Goal: Task Accomplishment & Management: Manage account settings

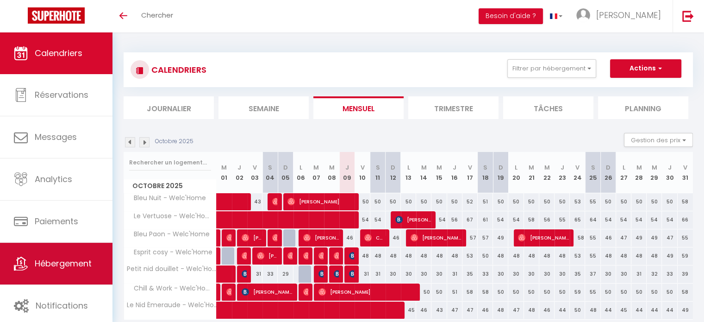
click at [70, 275] on link "Hébergement" at bounding box center [56, 264] width 113 height 42
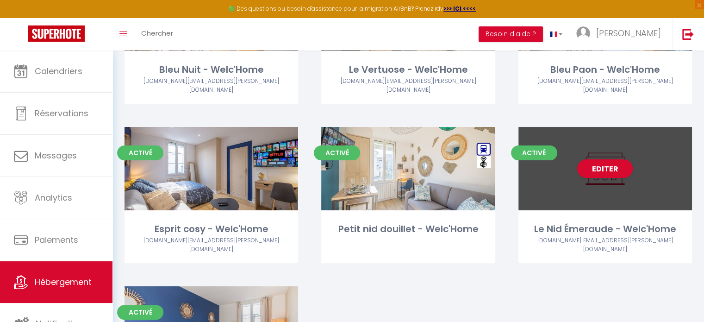
scroll to position [155, 0]
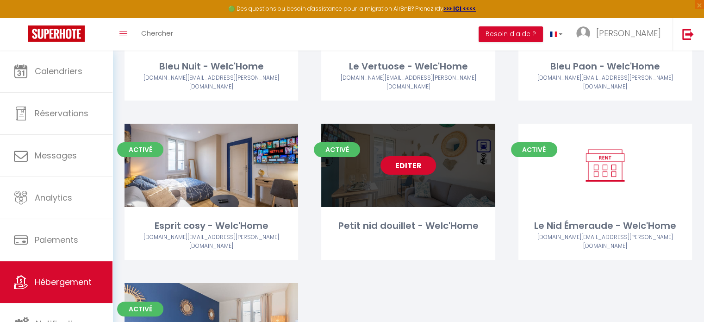
click at [405, 156] on link "Editer" at bounding box center [409, 165] width 56 height 19
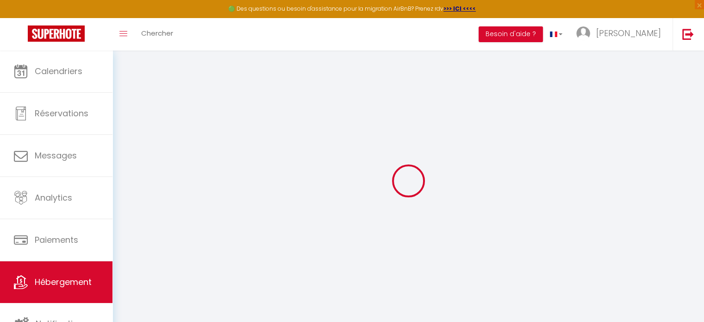
select select "+ 7 %"
select select "+ 70 %"
select select
checkbox input "false"
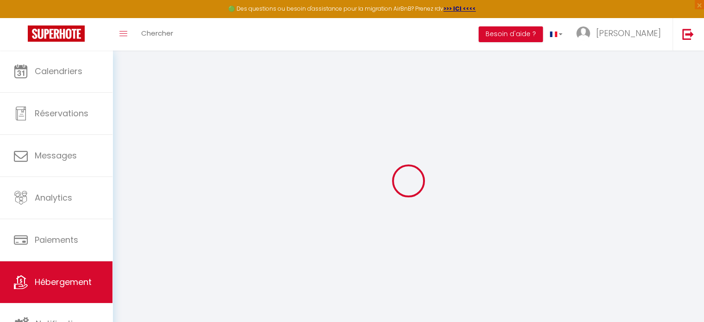
checkbox input "false"
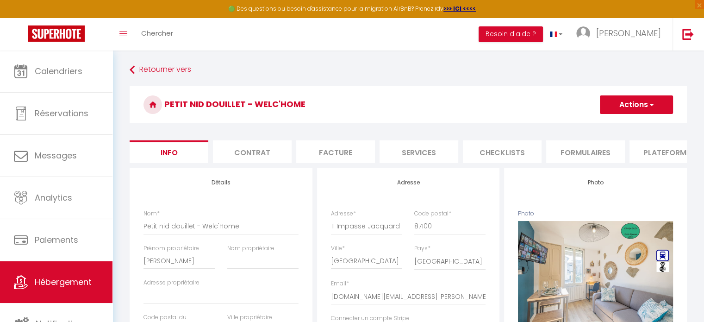
click at [636, 153] on li "Plateformes" at bounding box center [669, 151] width 79 height 23
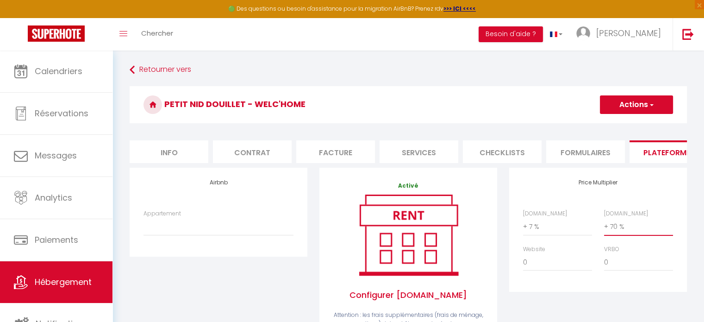
click at [616, 235] on select "0 + 1 % + 2 % + 3 % + 4 % + 5 % + 6 % + 7 % + 8 % + 9 %" at bounding box center [638, 227] width 69 height 18
select select "+ 75 %"
click at [604, 225] on select "0 + 1 % + 2 % + 3 % + 4 % + 5 % + 6 % + 7 % + 8 % + 9 %" at bounding box center [638, 227] width 69 height 18
click at [627, 103] on button "Actions" at bounding box center [636, 104] width 73 height 19
click at [625, 130] on link "Enregistrer" at bounding box center [636, 125] width 73 height 12
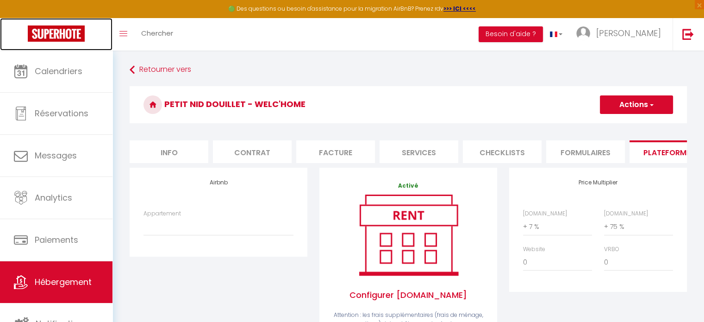
click at [59, 38] on img at bounding box center [56, 33] width 57 height 16
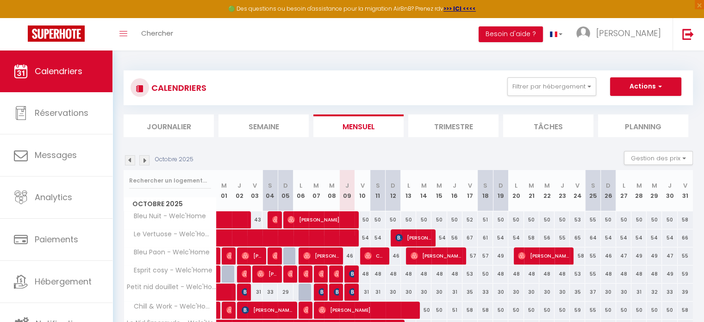
scroll to position [2, 0]
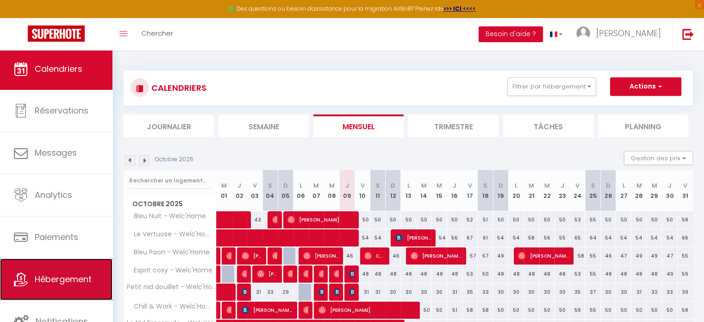
click at [63, 289] on link "Hébergement" at bounding box center [56, 279] width 113 height 42
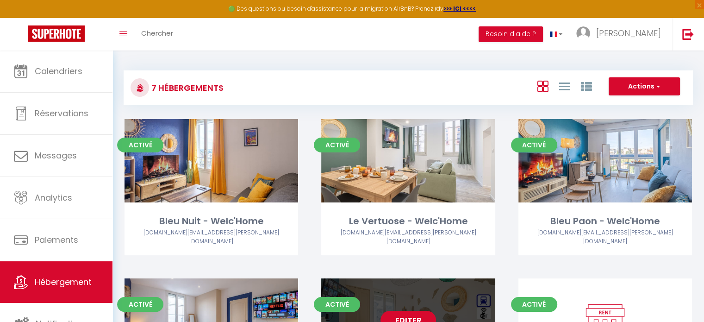
click at [406, 311] on link "Editer" at bounding box center [409, 320] width 56 height 19
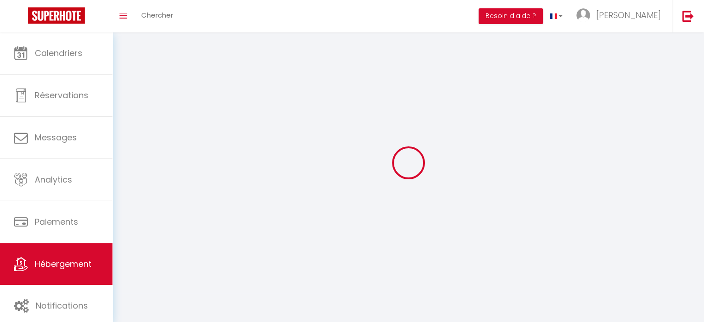
select select
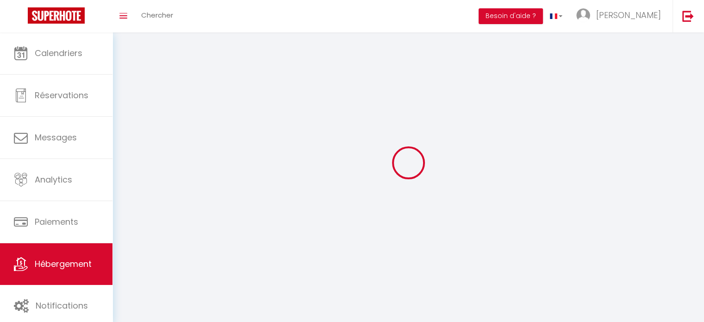
select select "1"
select select
checkbox input "false"
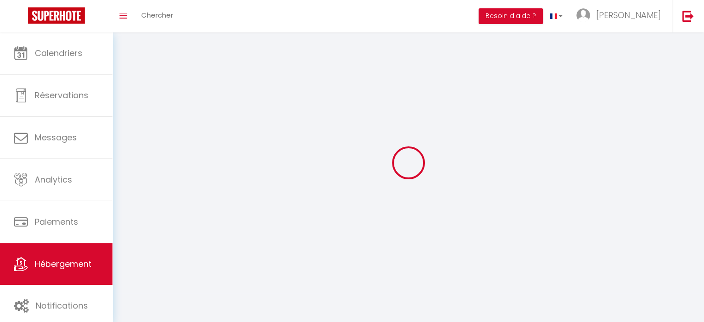
checkbox input "false"
select select "28"
select select
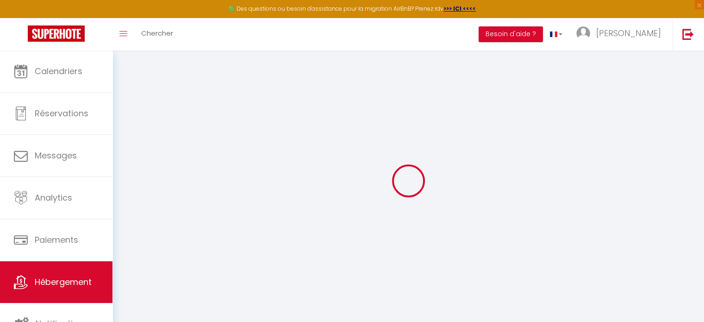
select select
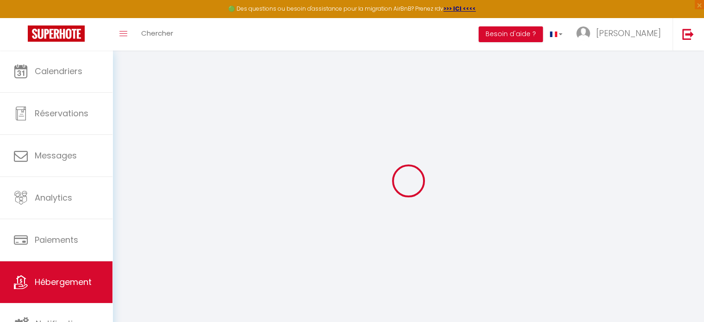
select select
checkbox input "false"
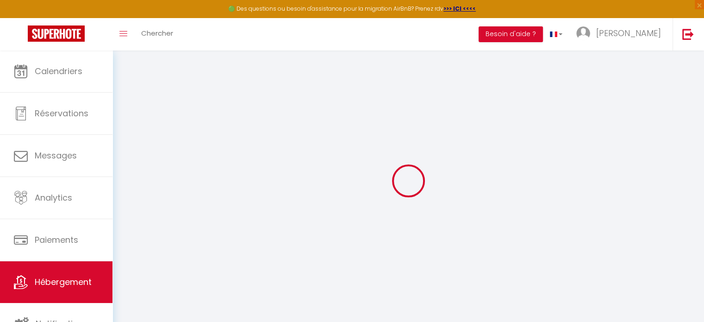
select select
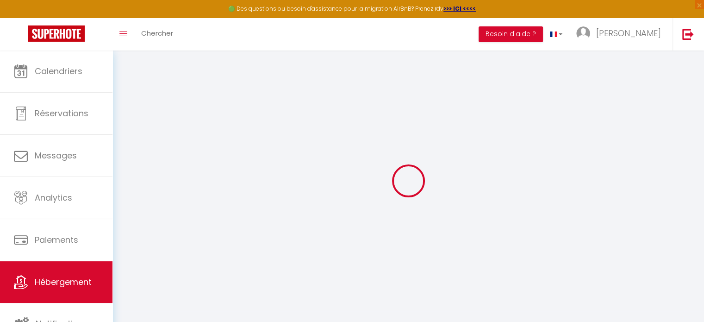
select select
checkbox input "false"
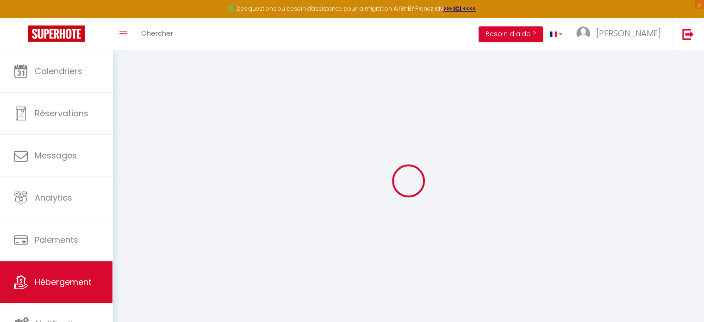
checkbox input "false"
select select
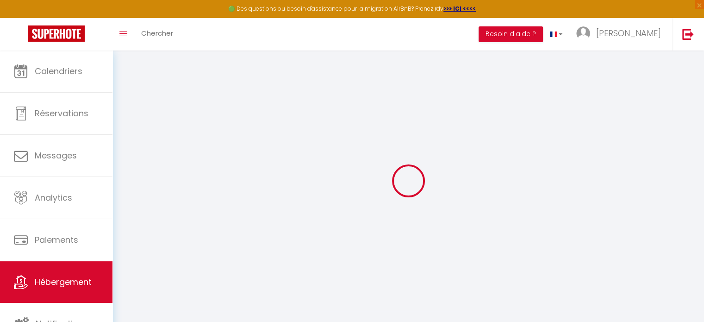
select select
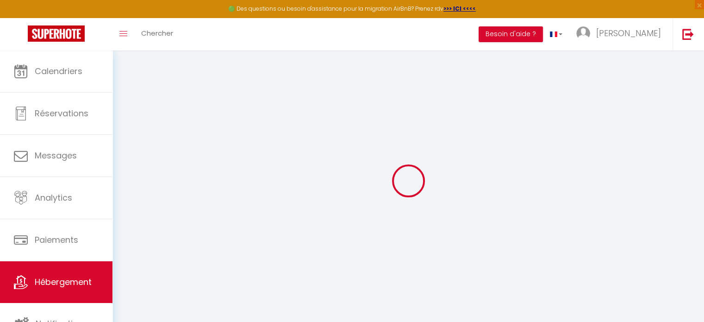
checkbox input "false"
select select
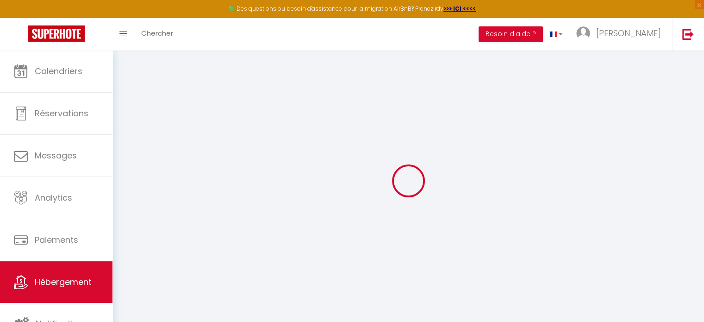
select select
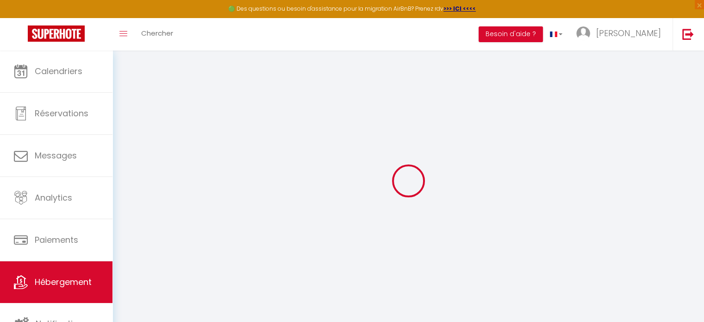
select select
checkbox input "false"
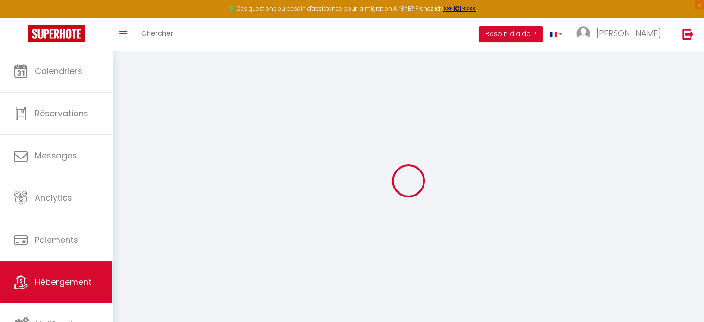
checkbox input "false"
select select
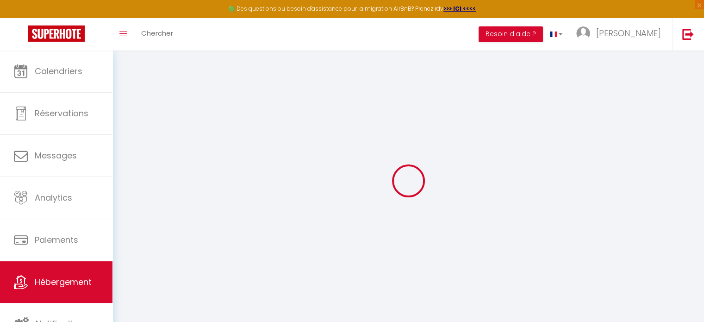
select select
checkbox input "false"
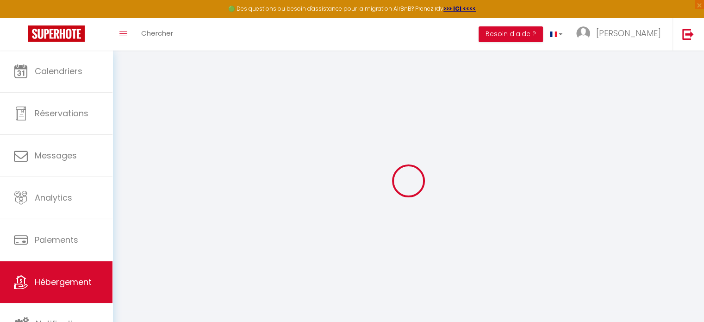
checkbox input "false"
select select
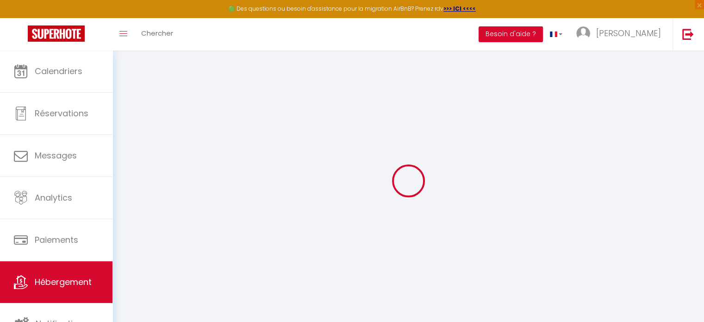
type input "Petit nid douillet - Welc'Home"
type input "[PERSON_NAME]"
select select "2"
select select "0"
type input "35"
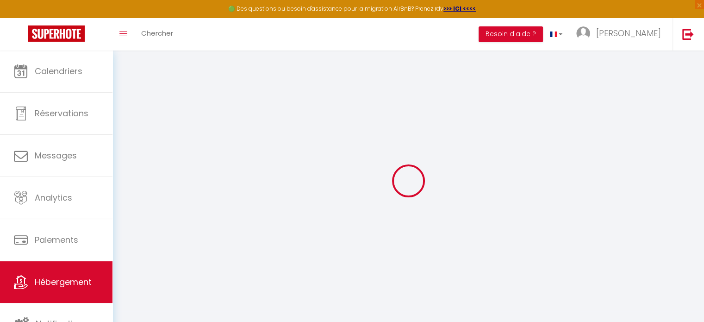
type input "5"
select select
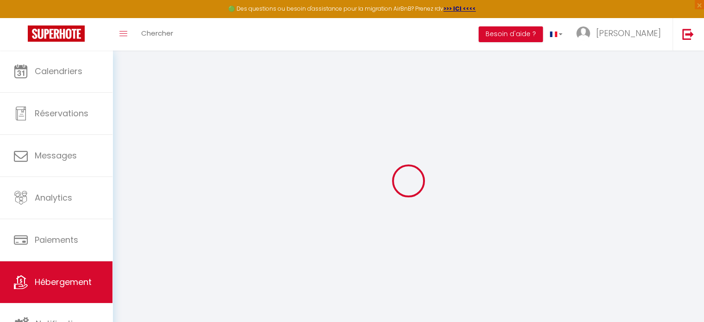
select select
type input "11 Impasse Jacquard"
type input "87100"
type input "[GEOGRAPHIC_DATA]"
type input "[DOMAIN_NAME][EMAIL_ADDRESS][PERSON_NAME][DOMAIN_NAME]"
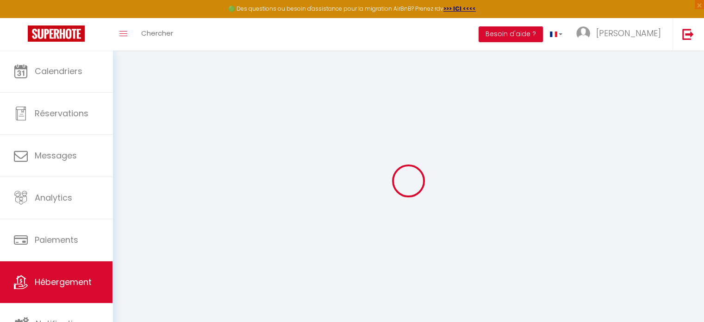
select select "7946"
checkbox input "false"
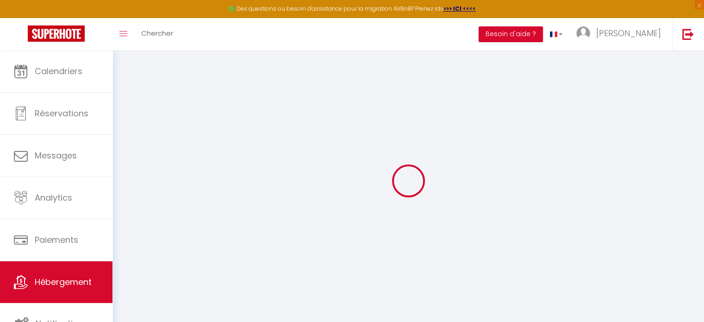
type input "0"
select select
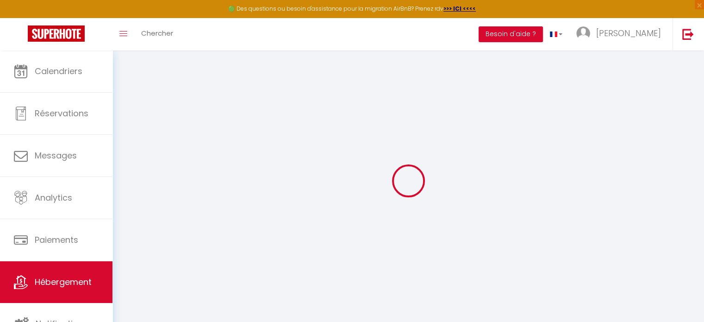
select select
checkbox input "false"
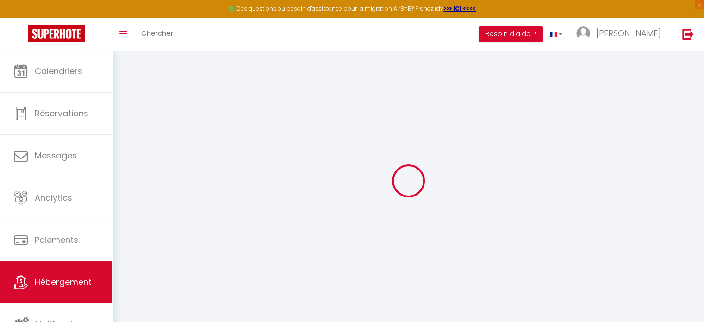
checkbox input "false"
select select "+ 7 %"
select select "+ 75 %"
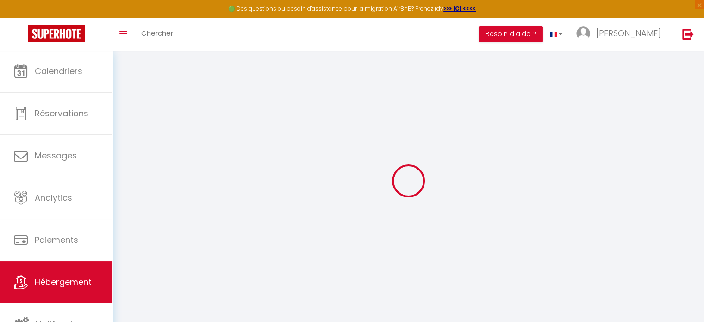
select select
checkbox input "false"
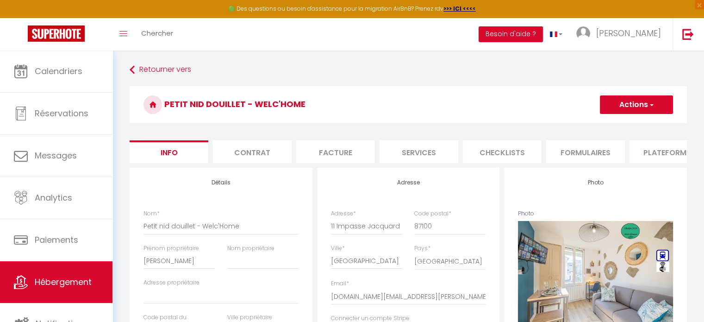
select select
checkbox input "false"
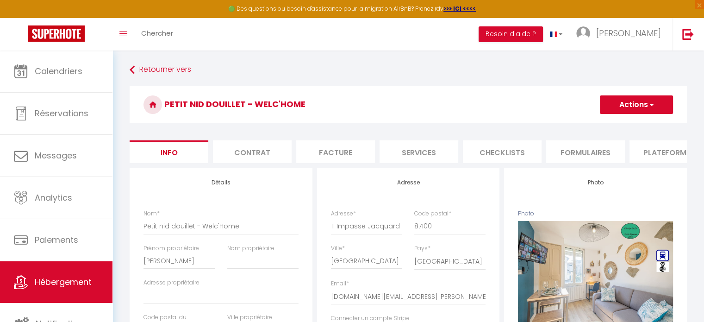
click at [656, 153] on li "Plateformes" at bounding box center [669, 151] width 79 height 23
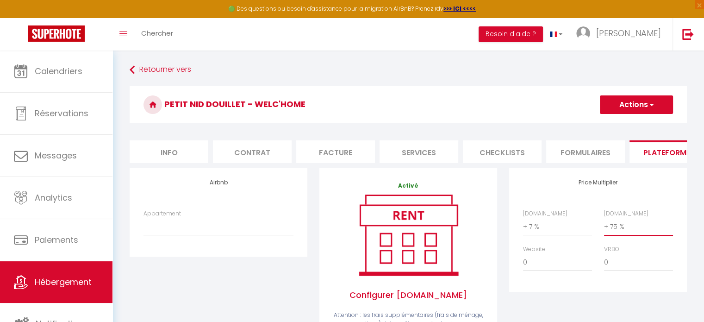
click at [614, 235] on select "0 + 1 % + 2 % + 3 % + 4 % + 5 % + 6 % + 7 % + 8 % + 9 %" at bounding box center [638, 227] width 69 height 18
select select "+ 80 %"
click at [604, 225] on select "0 + 1 % + 2 % + 3 % + 4 % + 5 % + 6 % + 7 % + 8 % + 9 %" at bounding box center [638, 227] width 69 height 18
click at [630, 102] on button "Actions" at bounding box center [636, 104] width 73 height 19
click at [625, 127] on link "Enregistrer" at bounding box center [636, 125] width 73 height 12
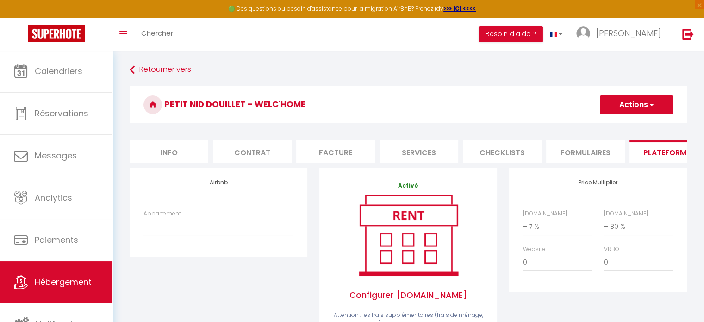
click at [624, 118] on h3 "Petit nid douillet - Welc'Home" at bounding box center [409, 104] width 558 height 37
click at [622, 111] on button "Actions" at bounding box center [636, 104] width 73 height 19
click at [623, 124] on link "Enregistrer" at bounding box center [636, 125] width 73 height 12
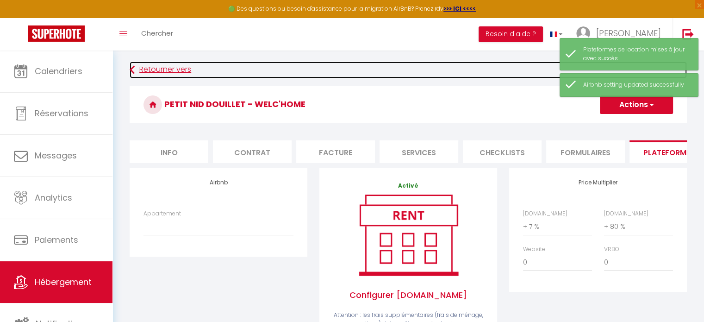
click at [132, 75] on icon at bounding box center [132, 70] width 5 height 17
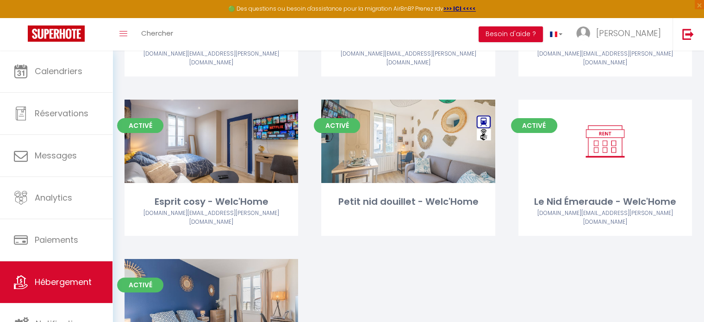
scroll to position [187, 0]
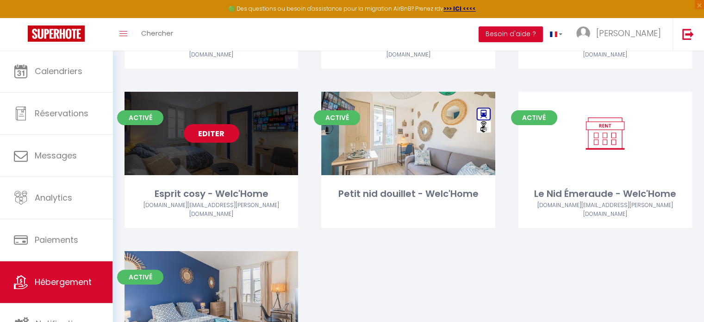
click at [214, 125] on link "Editer" at bounding box center [212, 133] width 56 height 19
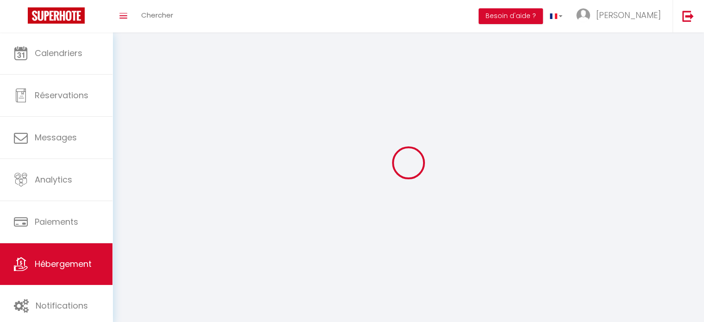
select select
select select "28"
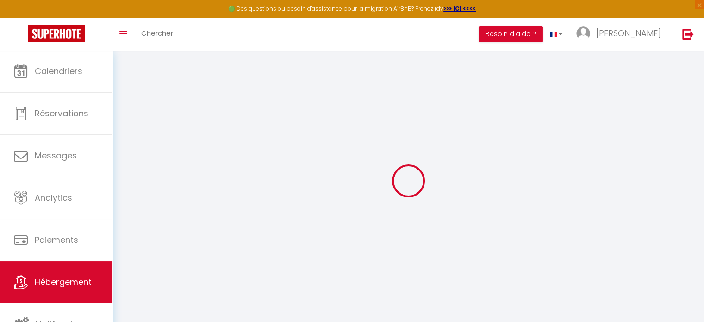
select select
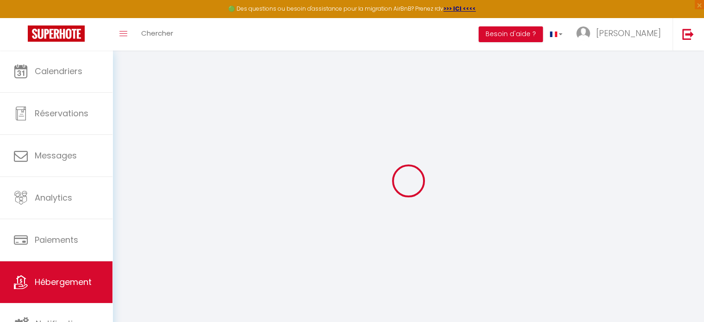
select select
checkbox input "false"
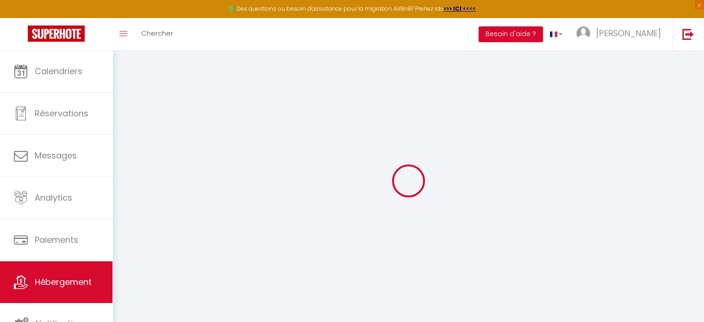
select select
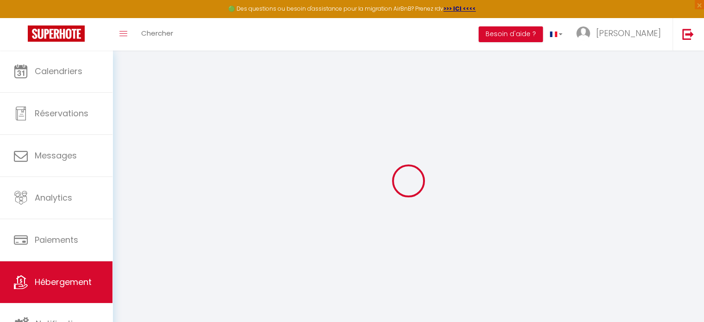
select select
checkbox input "false"
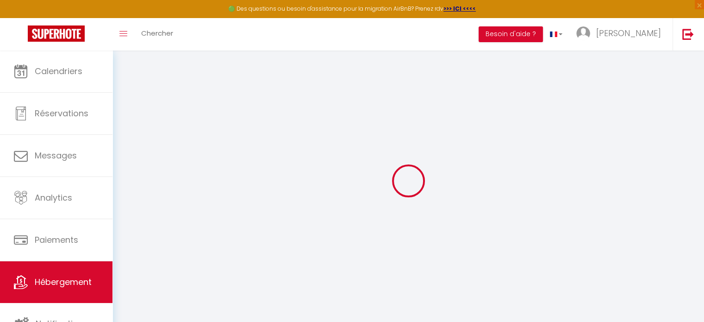
checkbox input "false"
select select
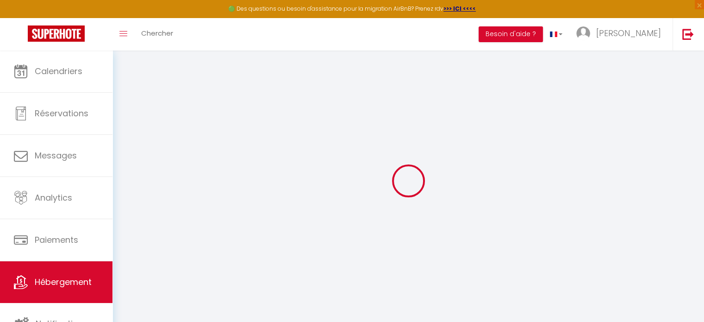
select select
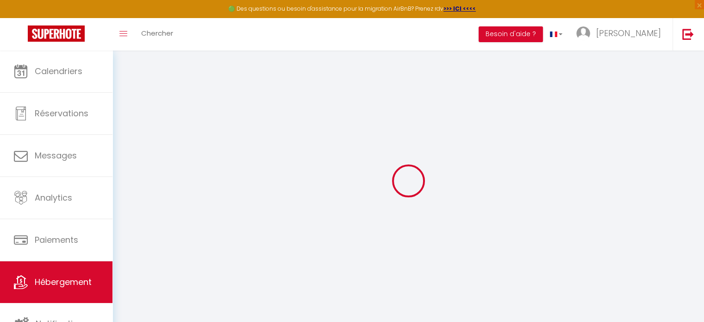
checkbox input "false"
select select
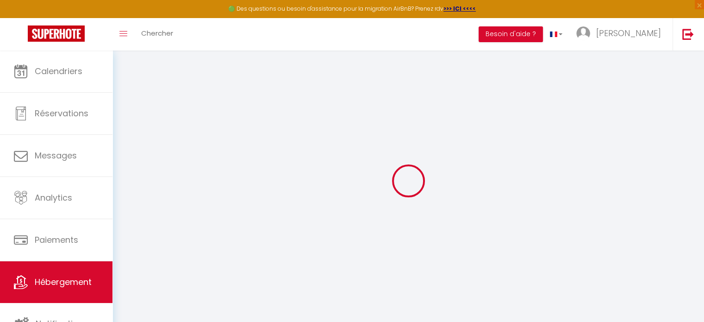
select select
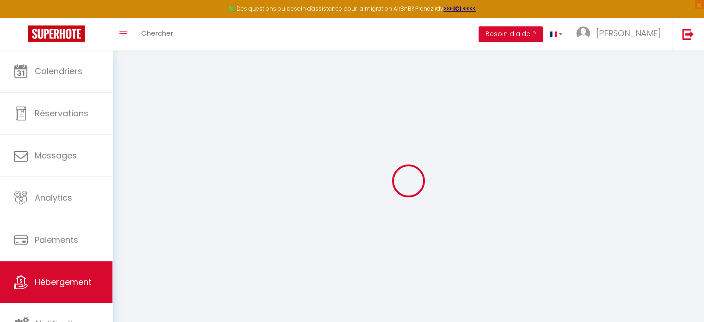
select select
checkbox input "false"
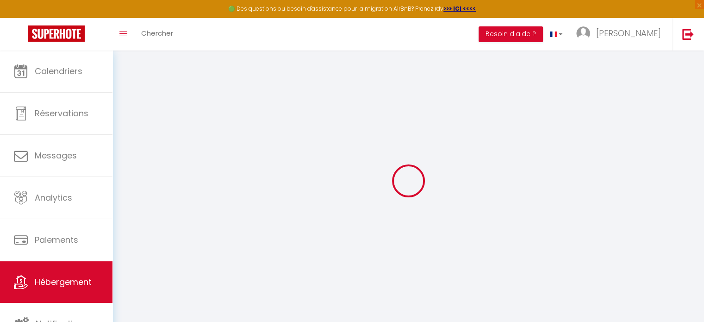
checkbox input "false"
select select
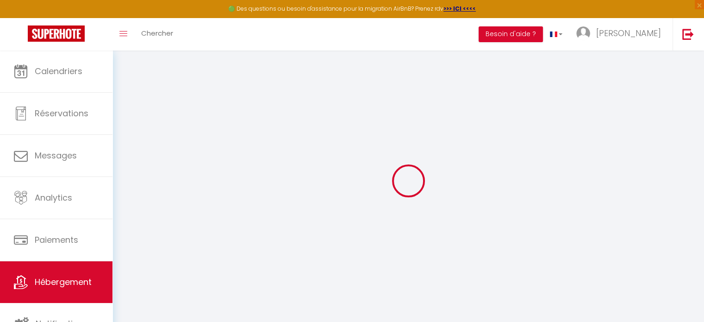
select select
checkbox input "false"
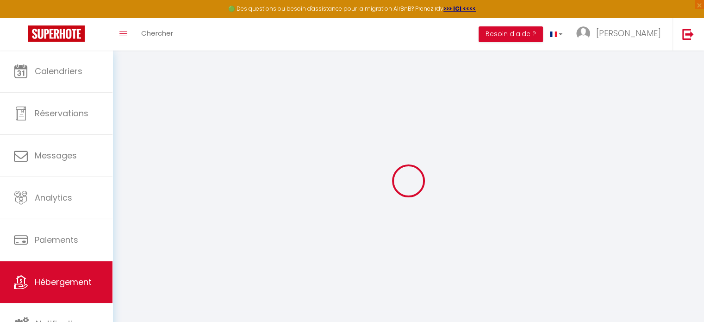
checkbox input "false"
select select
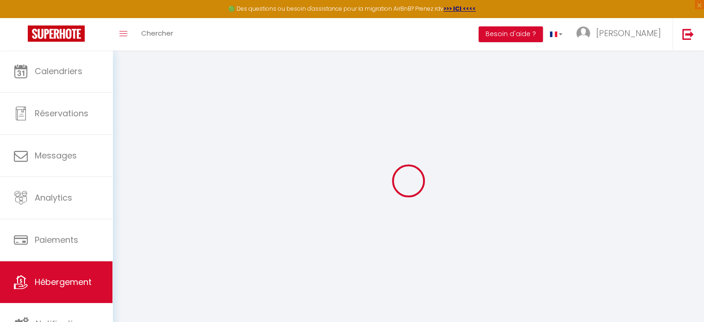
type input "Esprit cosy - Welc'Home"
type input "[PERSON_NAME]"
select select "0"
type input "47"
type input "7"
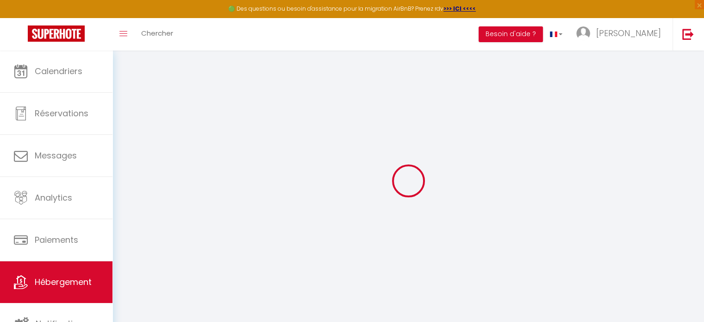
select select
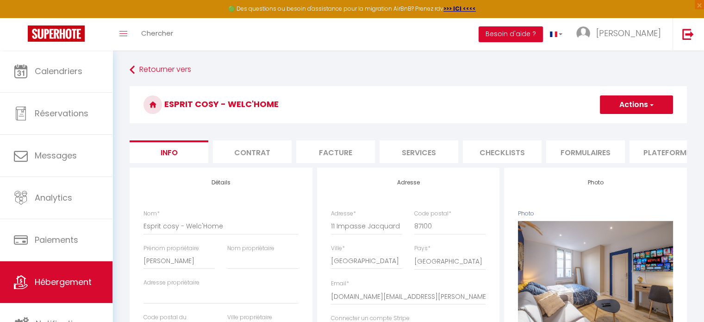
click at [637, 109] on button "Actions" at bounding box center [636, 104] width 73 height 19
click at [658, 154] on li "Plateformes" at bounding box center [669, 151] width 79 height 23
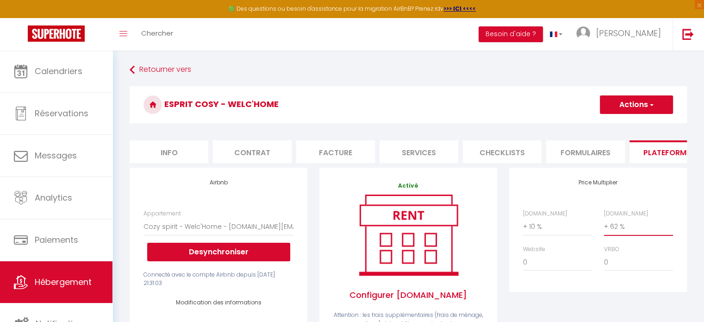
click at [616, 235] on select "0 + 1 % + 2 % + 3 % + 4 % + 5 % + 6 % + 7 % + 8 % + 9 %" at bounding box center [638, 227] width 69 height 18
click at [604, 225] on select "0 + 1 % + 2 % + 3 % + 4 % + 5 % + 6 % + 7 % + 8 % + 9 %" at bounding box center [638, 227] width 69 height 18
click at [630, 107] on button "Actions" at bounding box center [636, 104] width 73 height 19
click at [632, 125] on link "Enregistrer" at bounding box center [636, 125] width 73 height 12
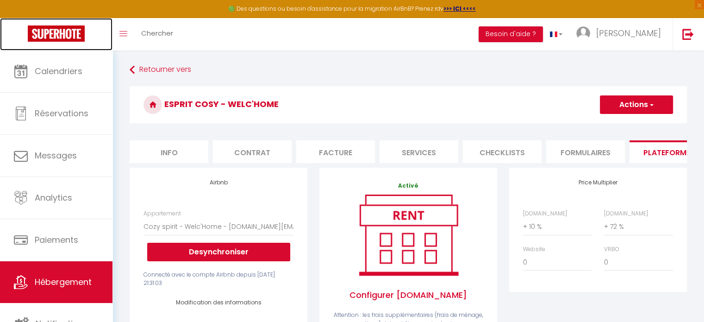
click at [74, 38] on img at bounding box center [56, 33] width 57 height 16
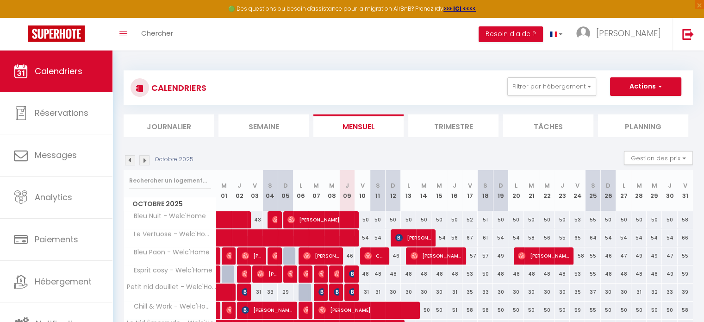
scroll to position [2, 0]
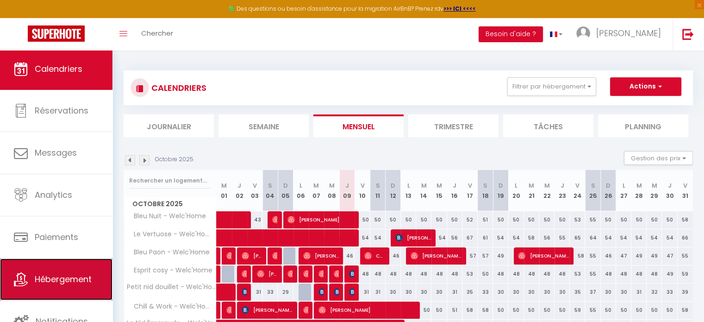
click at [74, 284] on span "Hébergement" at bounding box center [63, 279] width 57 height 12
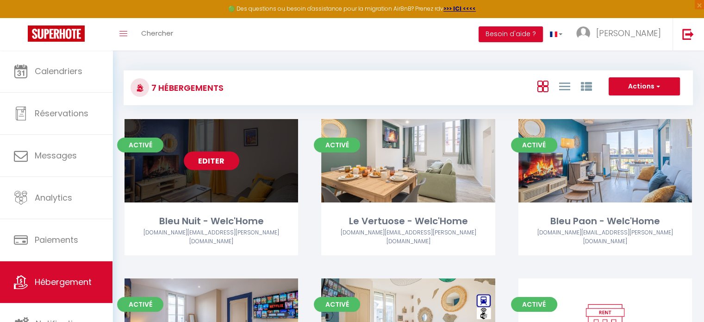
click at [200, 163] on link "Editer" at bounding box center [212, 160] width 56 height 19
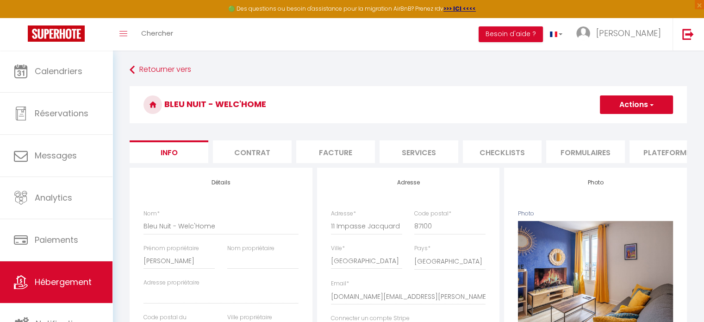
click at [663, 153] on li "Plateformes" at bounding box center [669, 151] width 79 height 23
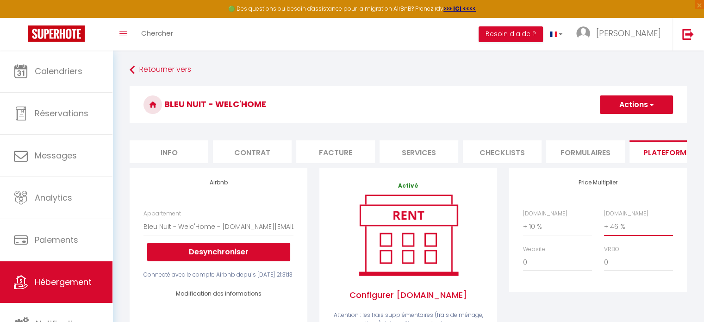
click at [615, 232] on select "0 + 1 % + 2 % + 3 % + 4 % + 5 % + 6 % + 7 % + 8 % + 9 %" at bounding box center [638, 227] width 69 height 18
click at [604, 225] on select "0 + 1 % + 2 % + 3 % + 4 % + 5 % + 6 % + 7 % + 8 % + 9 %" at bounding box center [638, 227] width 69 height 18
click at [624, 104] on button "Actions" at bounding box center [636, 104] width 73 height 19
click at [629, 124] on link "Enregistrer" at bounding box center [636, 125] width 73 height 12
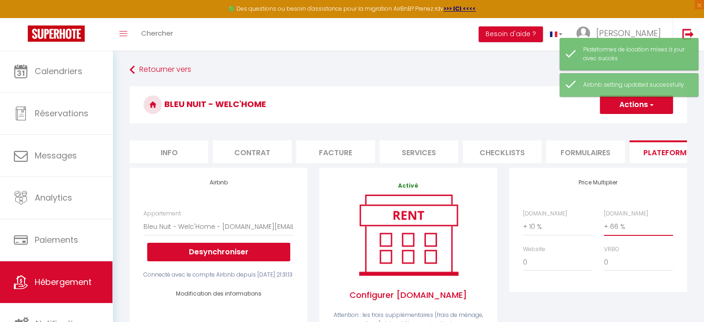
click at [627, 235] on select "0 + 1 % + 2 % + 3 % + 4 % + 5 % + 6 % + 7 % + 8 % + 9 %" at bounding box center [638, 227] width 69 height 18
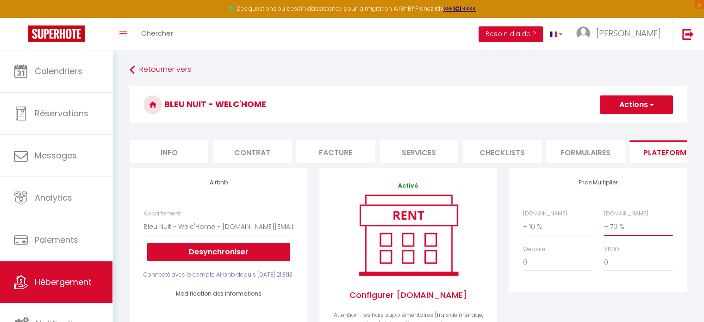
click at [604, 225] on select "0 + 1 % + 2 % + 3 % + 4 % + 5 % + 6 % + 7 % + 8 % + 9 %" at bounding box center [638, 227] width 69 height 18
click at [622, 113] on button "Actions" at bounding box center [636, 104] width 73 height 19
click at [628, 122] on link "Enregistrer" at bounding box center [636, 125] width 73 height 12
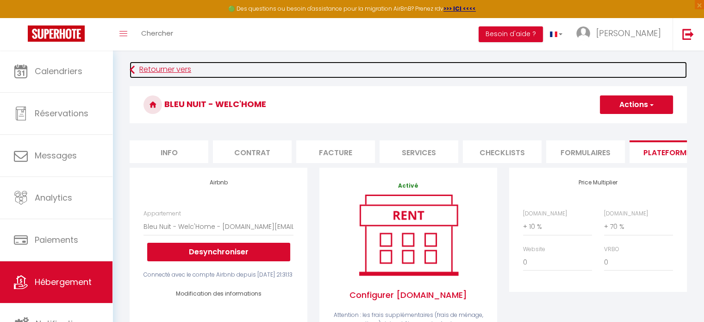
click at [144, 75] on link "Retourner vers" at bounding box center [409, 70] width 558 height 17
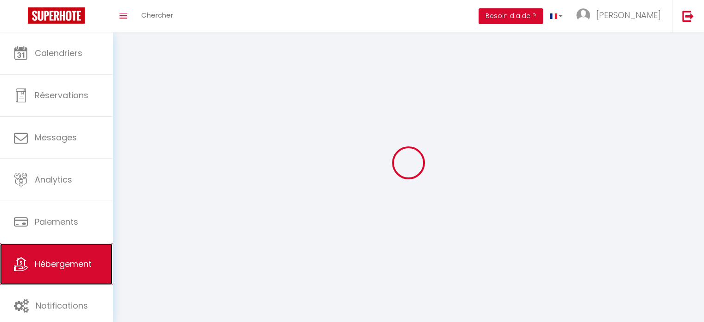
click at [57, 271] on link "Hébergement" at bounding box center [56, 264] width 113 height 42
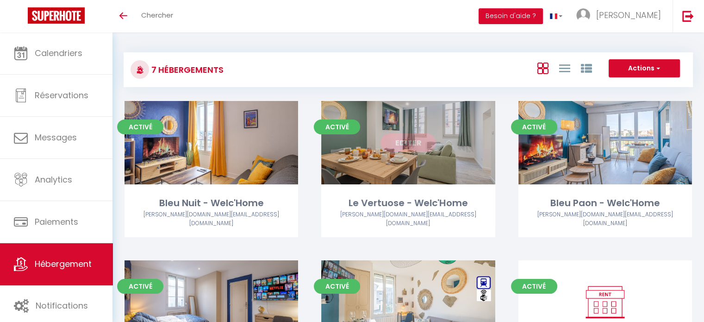
click at [409, 107] on div "Editer" at bounding box center [408, 142] width 174 height 83
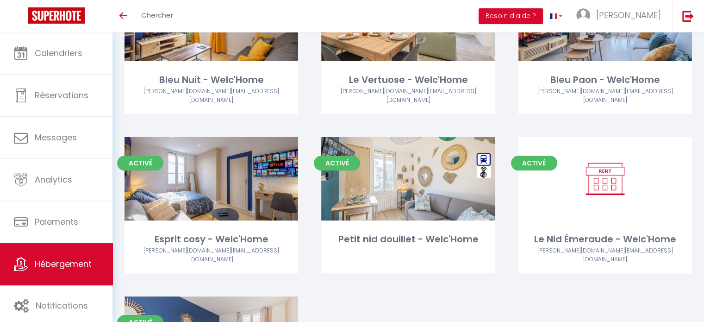
scroll to position [132, 0]
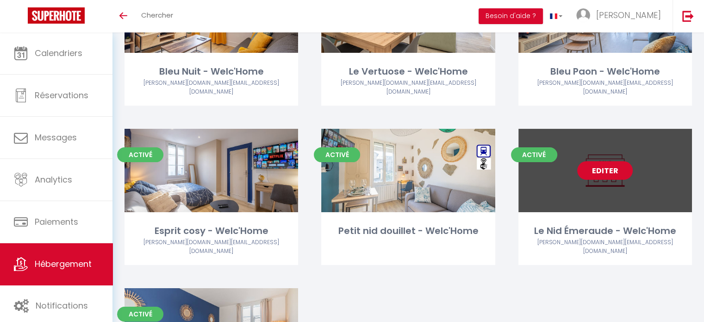
click at [606, 163] on link "Editer" at bounding box center [606, 170] width 56 height 19
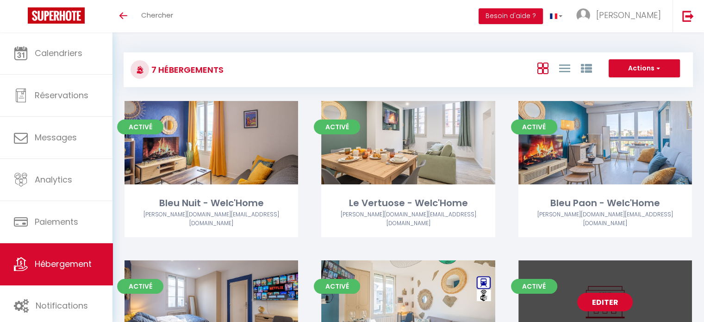
select select "3"
select select "2"
select select "1"
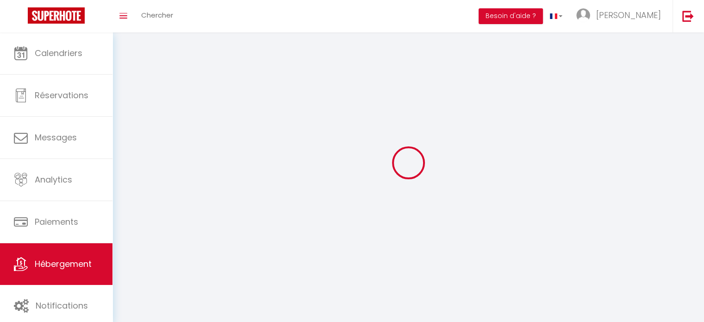
select select
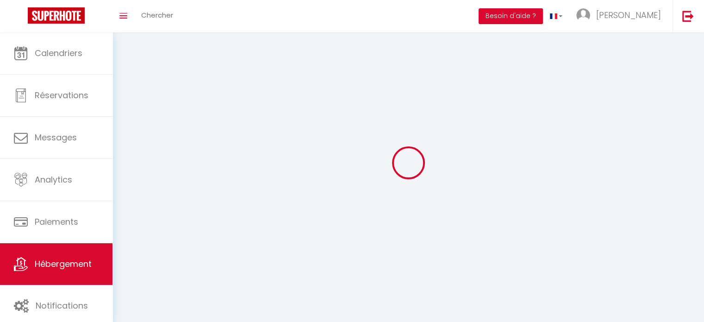
select select
checkbox input "false"
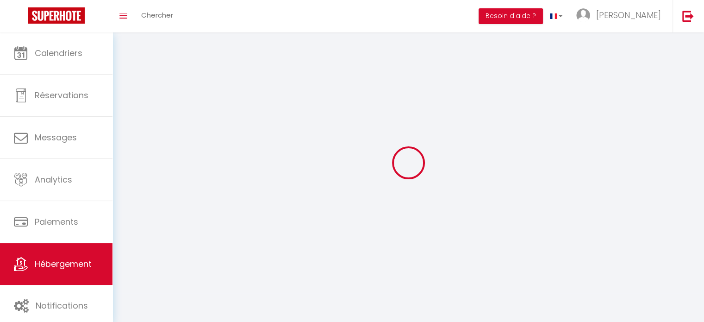
checkbox input "false"
select select
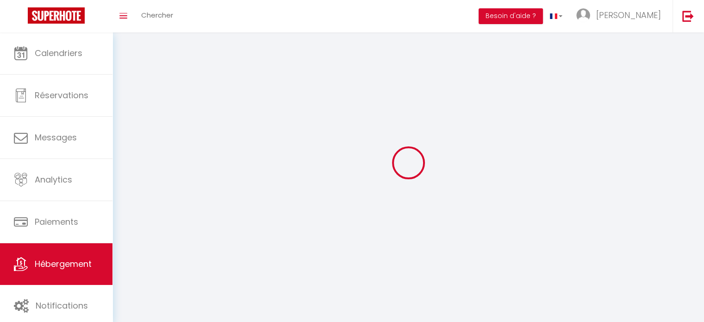
select select
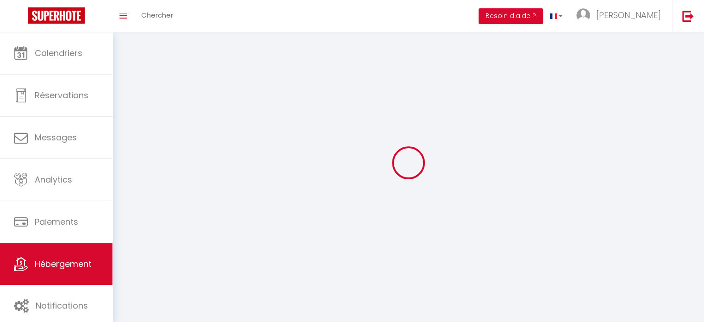
checkbox input "false"
select select
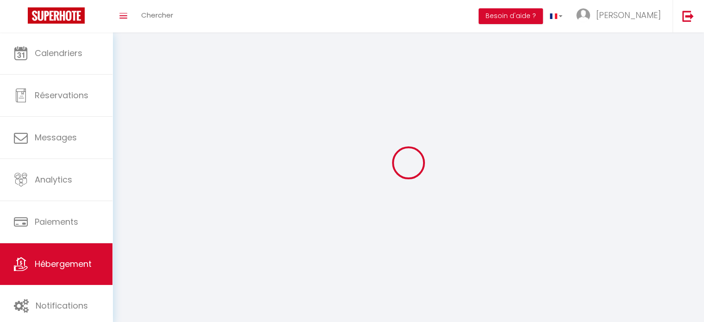
select select
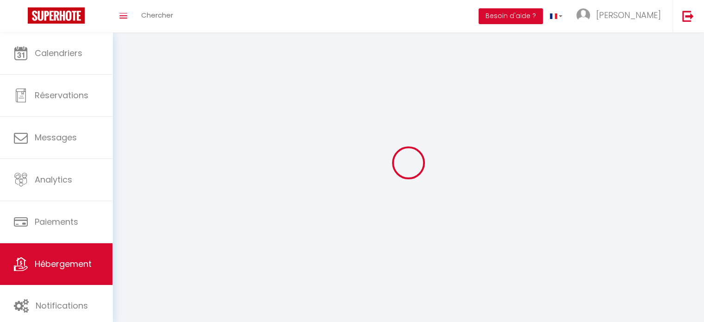
select select
checkbox input "false"
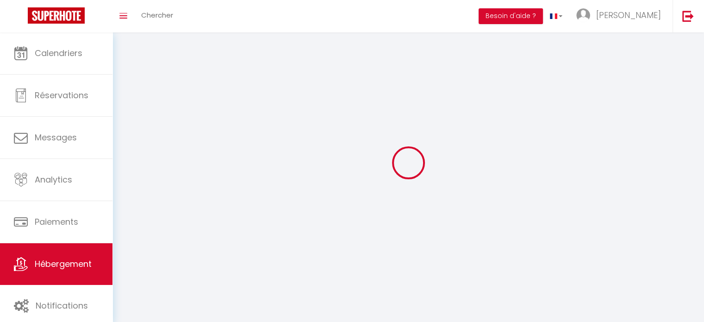
select select
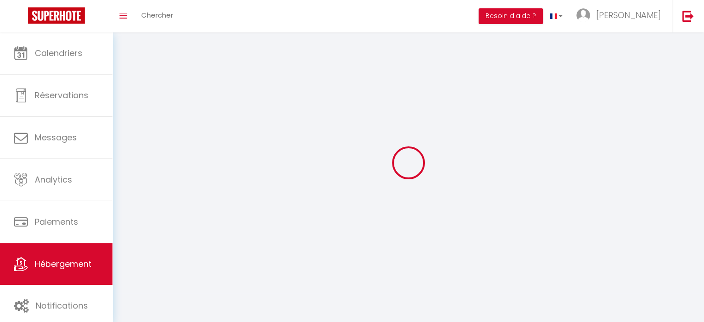
select select
checkbox input "false"
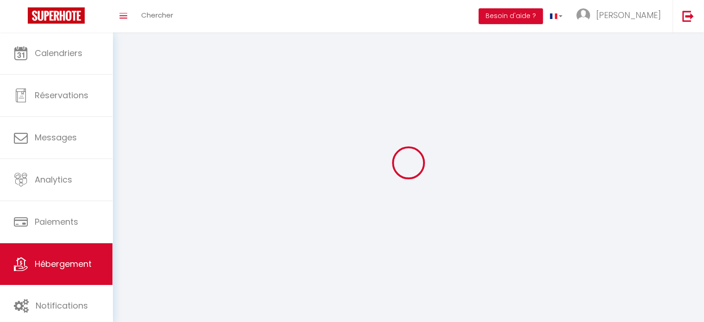
checkbox input "false"
select select
select select "28"
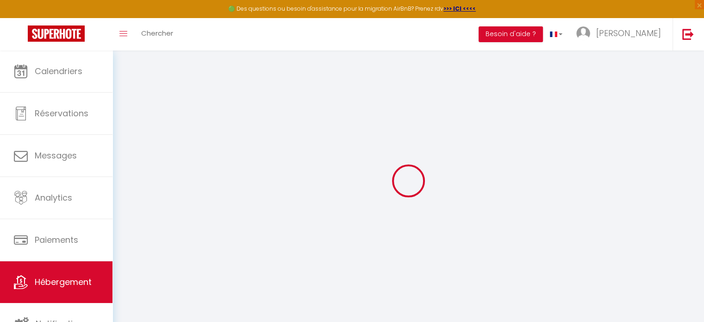
select select
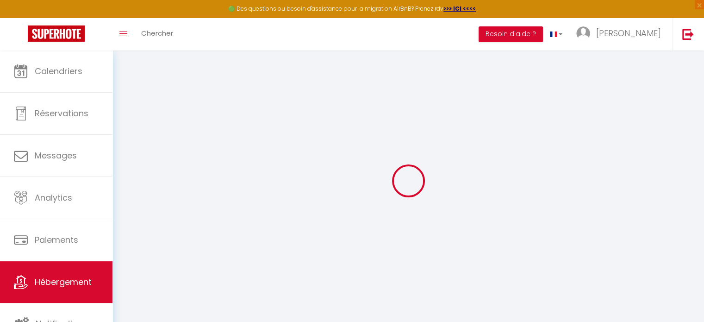
select select
checkbox input "false"
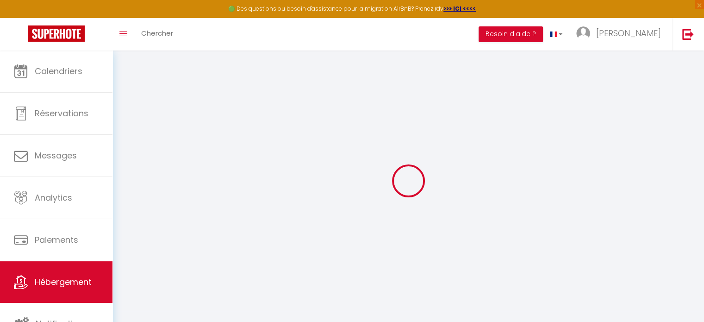
select select
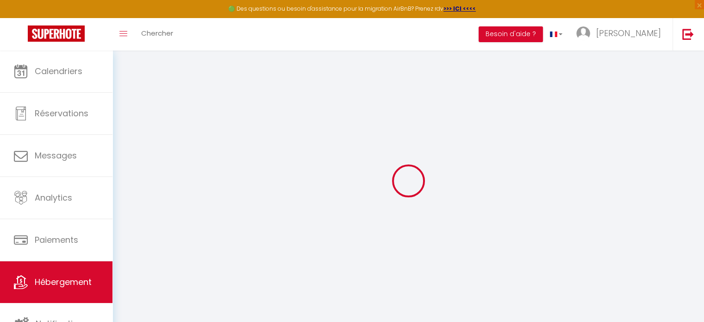
select select
checkbox input "false"
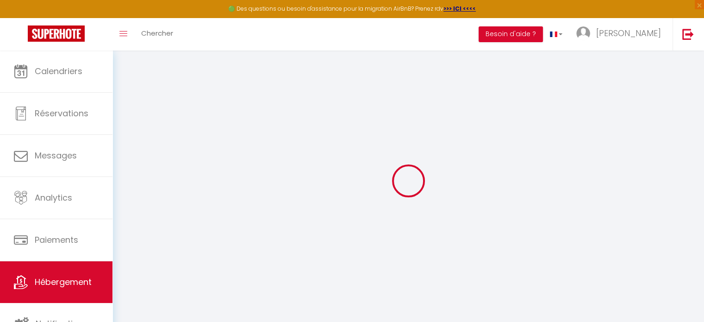
checkbox input "false"
select select
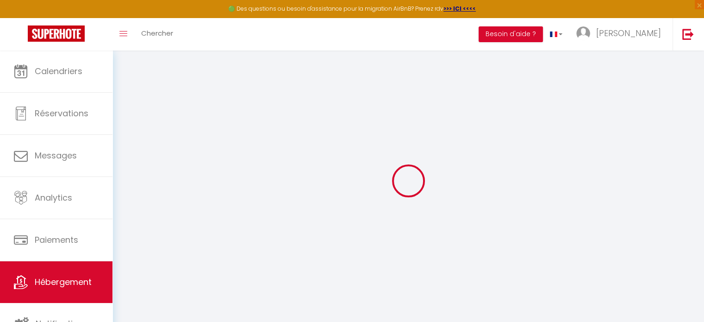
select select
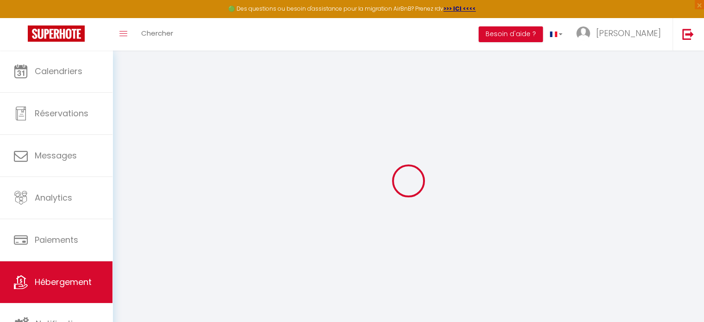
checkbox input "false"
select select
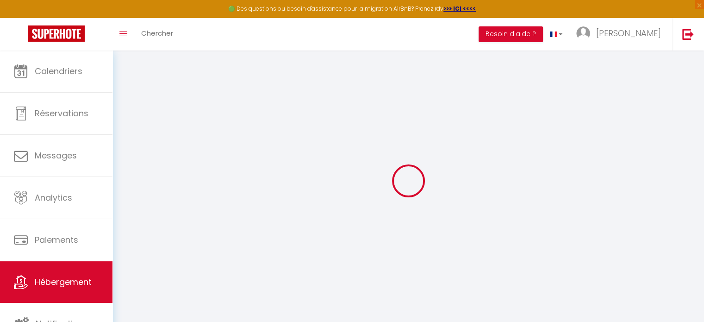
select select
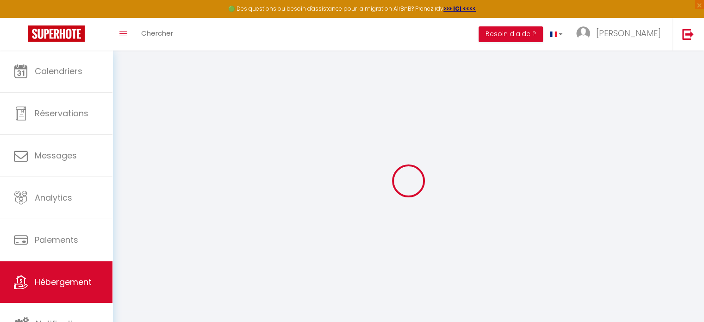
select select
checkbox input "false"
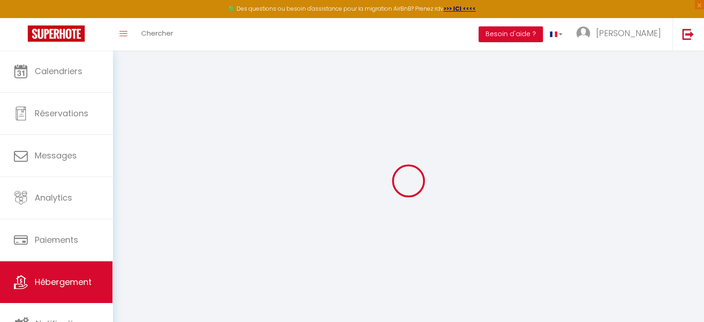
checkbox input "false"
select select
type input "Le Nid Émeraude - Welc'Home"
select select
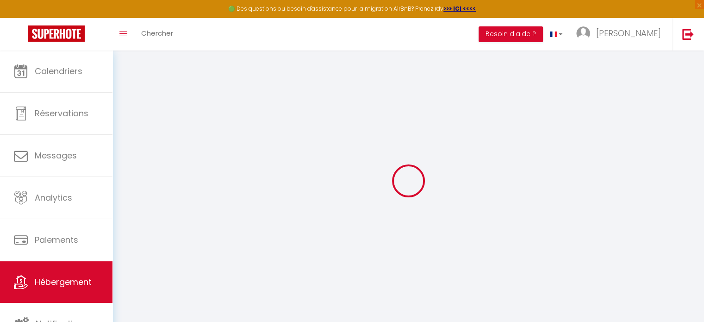
select select
type input "16 rue gouffier de lastours"
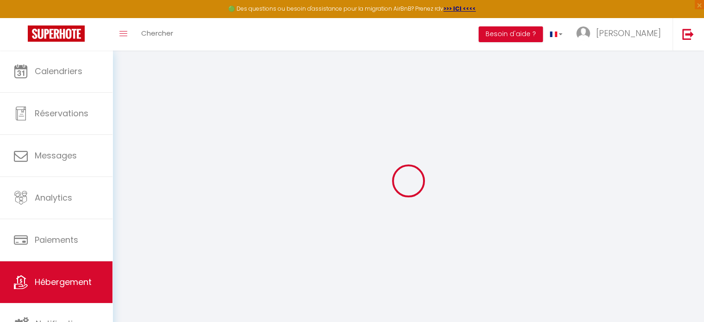
type input "87100"
type input "[GEOGRAPHIC_DATA]"
type input "[DOMAIN_NAME][EMAIL_ADDRESS][PERSON_NAME][DOMAIN_NAME]"
select select "7946"
checkbox input "false"
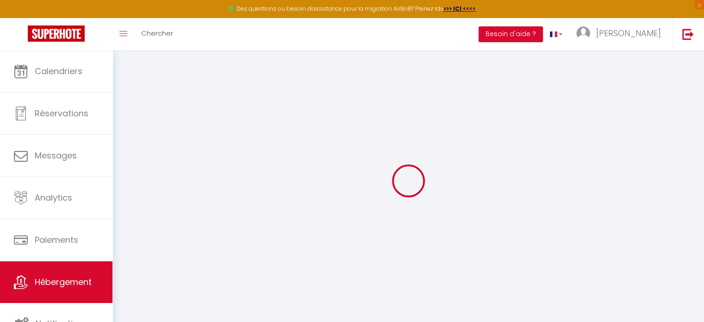
checkbox input "false"
type input "0"
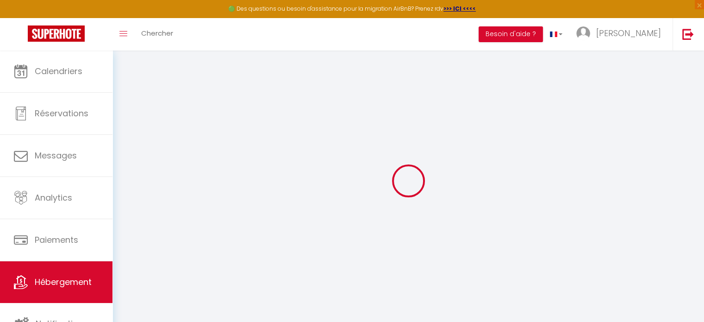
select select "+ 10 %"
select select "+ 32 %"
select select "4598-1518817925215987678"
checkbox input "false"
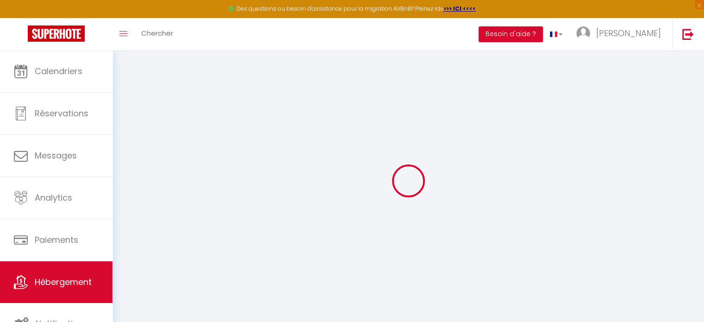
checkbox input "false"
select select "EUR"
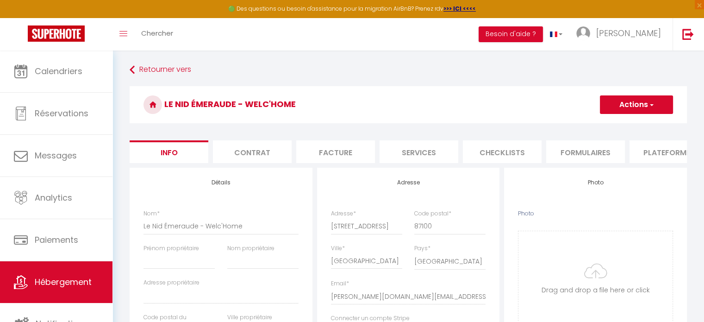
click at [656, 151] on li "Plateformes" at bounding box center [669, 151] width 79 height 23
select select
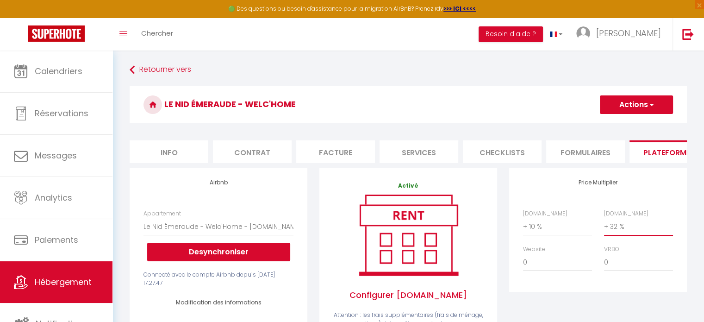
click at [623, 234] on select "0 + 1 % + 2 % + 3 % + 4 % + 5 % + 6 % + 7 % + 8 % + 9 %" at bounding box center [638, 227] width 69 height 18
select select "+ 42 %"
click at [604, 225] on select "0 + 1 % + 2 % + 3 % + 4 % + 5 % + 6 % + 7 % + 8 % + 9 %" at bounding box center [638, 227] width 69 height 18
select select
click at [630, 101] on button "Actions" at bounding box center [636, 104] width 73 height 19
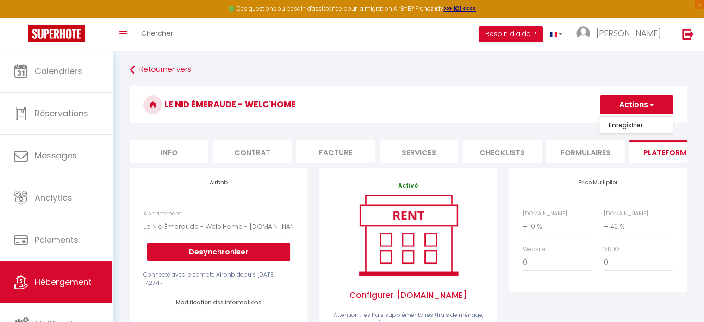
click at [621, 131] on ul "Enregistrer" at bounding box center [636, 125] width 74 height 18
click at [619, 107] on button "Actions" at bounding box center [636, 104] width 73 height 19
click at [622, 121] on link "Enregistrer" at bounding box center [636, 125] width 73 height 12
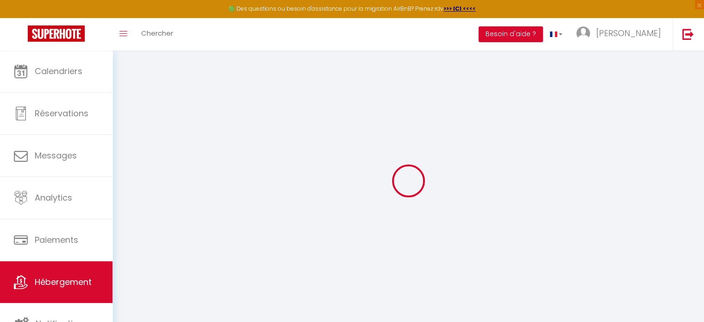
select select "EUR"
select select
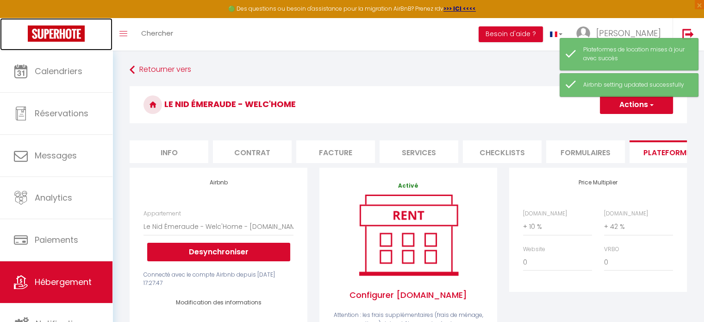
click at [65, 37] on img at bounding box center [56, 33] width 57 height 16
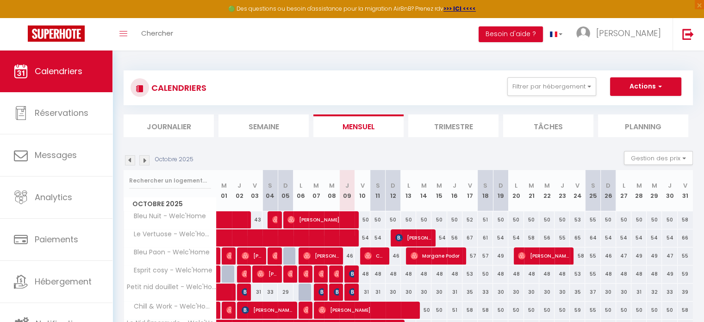
scroll to position [2, 0]
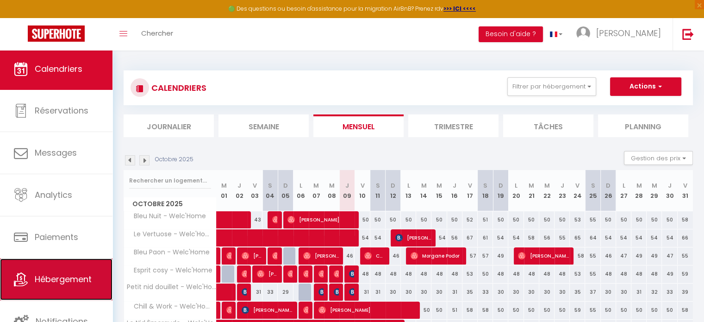
click at [78, 285] on link "Hébergement" at bounding box center [56, 279] width 113 height 42
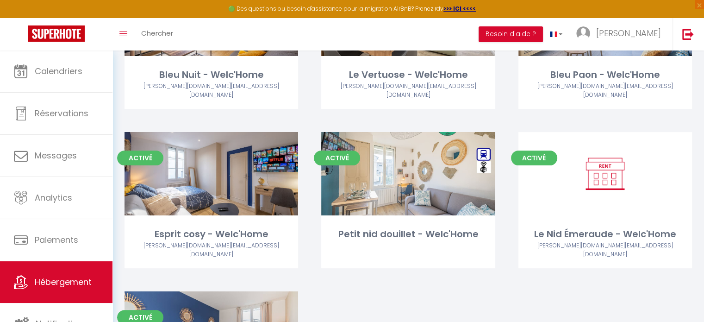
scroll to position [148, 0]
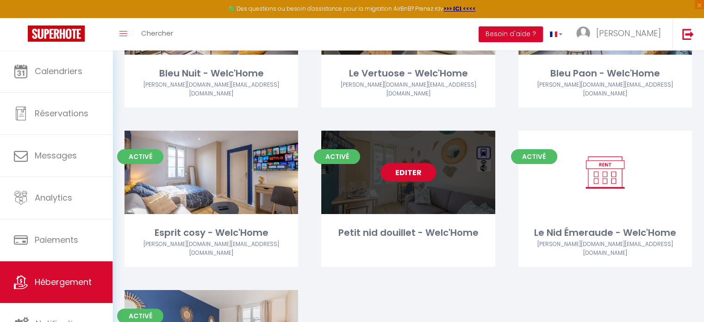
click at [398, 163] on link "Editer" at bounding box center [409, 172] width 56 height 19
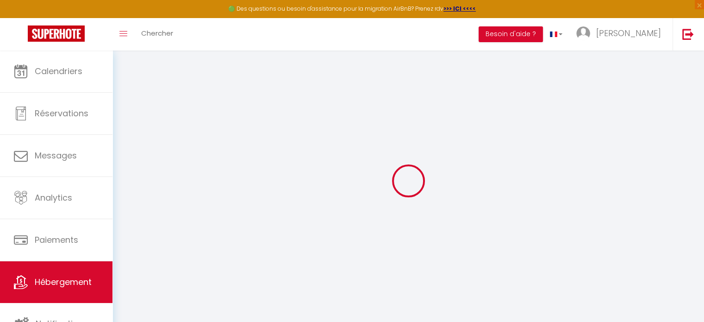
type input "Petit nid douillet - Welc'Home"
type input "[PERSON_NAME]"
select select "2"
select select "0"
type input "35"
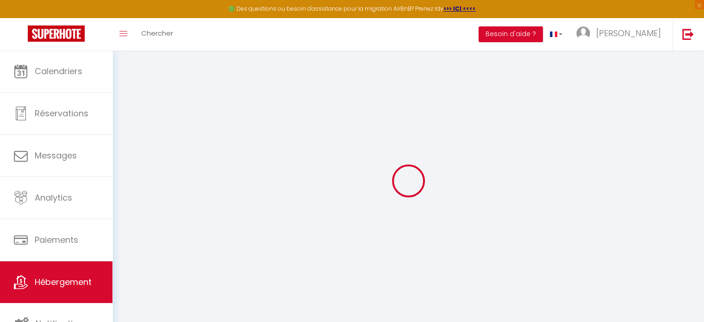
type input "5"
select select
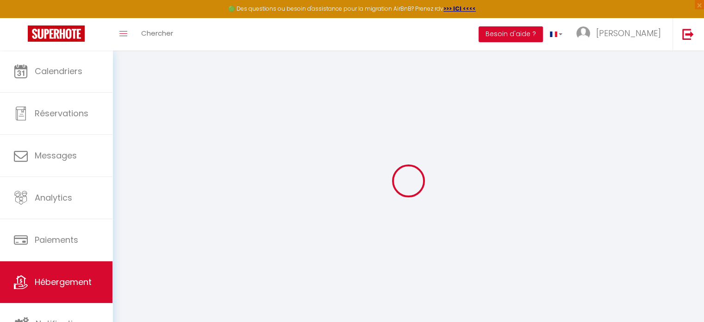
select select
type input "11 Impasse Jacquard"
type input "87100"
type input "[GEOGRAPHIC_DATA]"
type input "[DOMAIN_NAME][EMAIL_ADDRESS][PERSON_NAME][DOMAIN_NAME]"
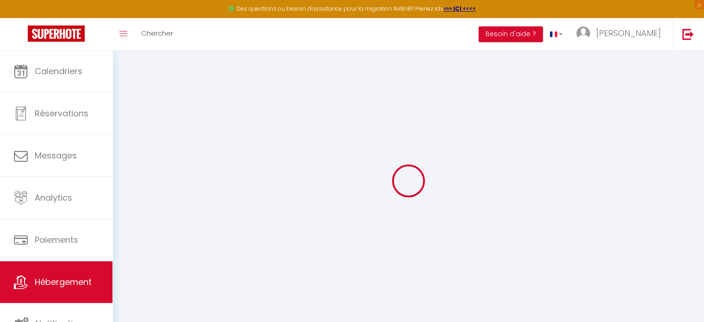
select select "7946"
checkbox input "false"
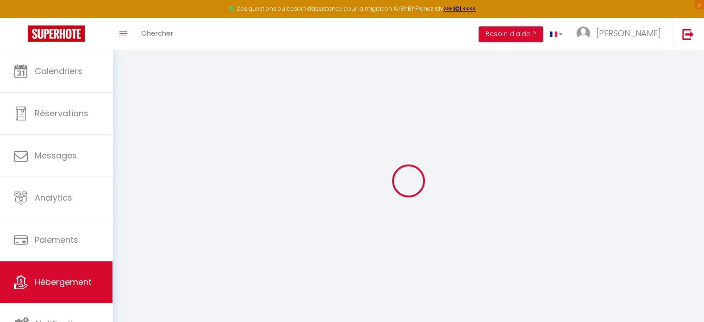
type input "0"
select select
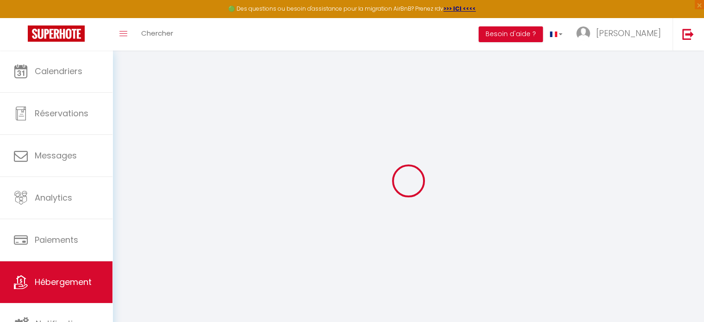
select select
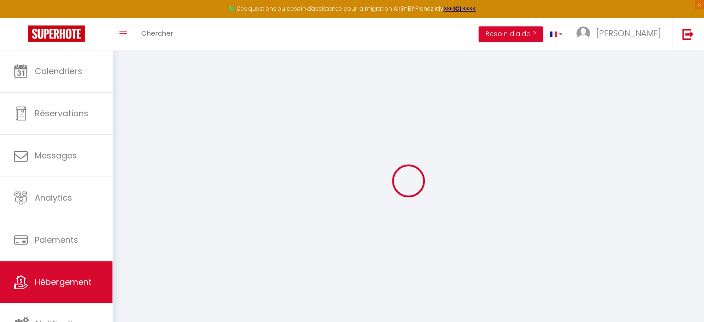
select select
checkbox input "false"
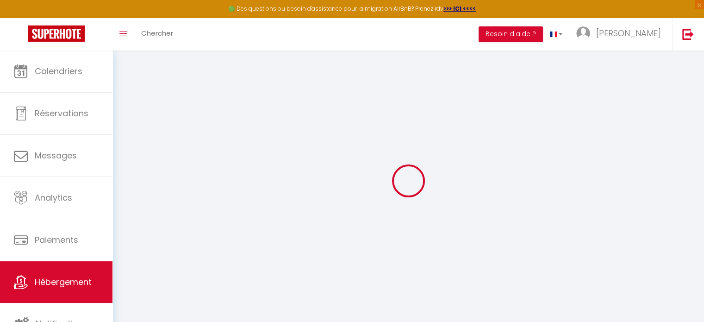
select select
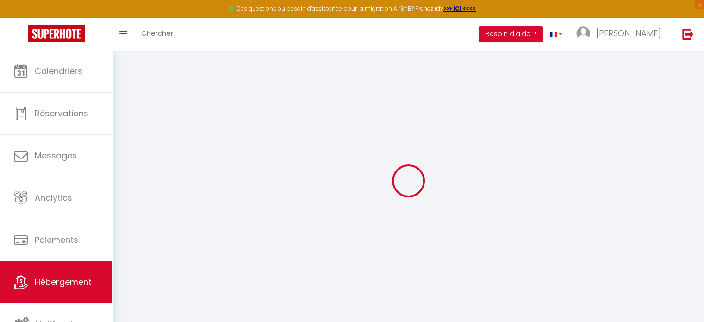
checkbox input "false"
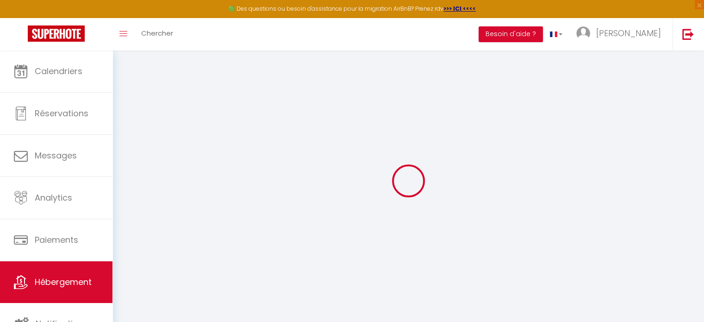
checkbox input "false"
select select
checkbox input "false"
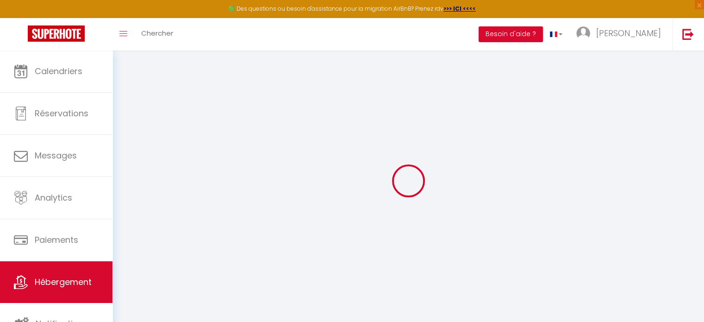
checkbox input "false"
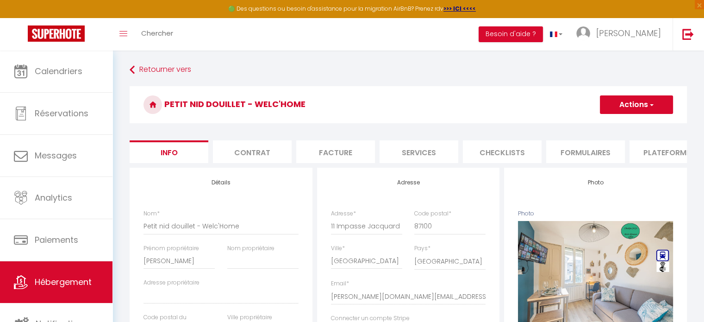
click at [668, 150] on li "Plateformes" at bounding box center [669, 151] width 79 height 23
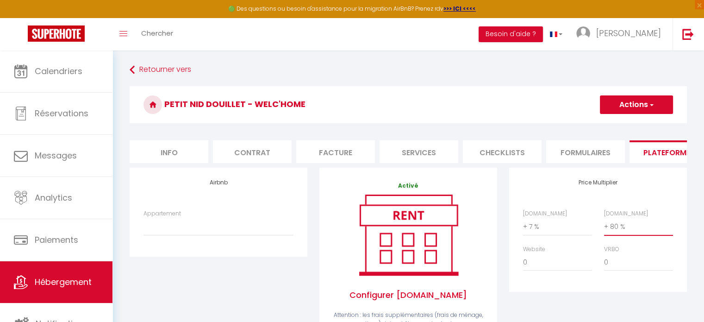
click at [614, 232] on select "0 + 1 % + 2 % + 3 % + 4 % + 5 % + 6 % + 7 % + 8 % + 9 %" at bounding box center [638, 227] width 69 height 18
click at [604, 225] on select "0 + 1 % + 2 % + 3 % + 4 % + 5 % + 6 % + 7 % + 8 % + 9 %" at bounding box center [638, 227] width 69 height 18
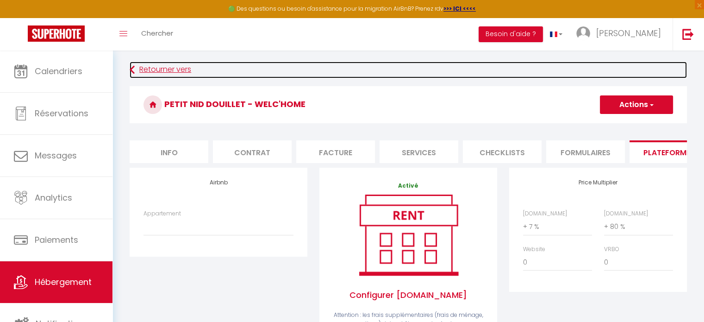
click at [159, 66] on link "Retourner vers" at bounding box center [409, 70] width 558 height 17
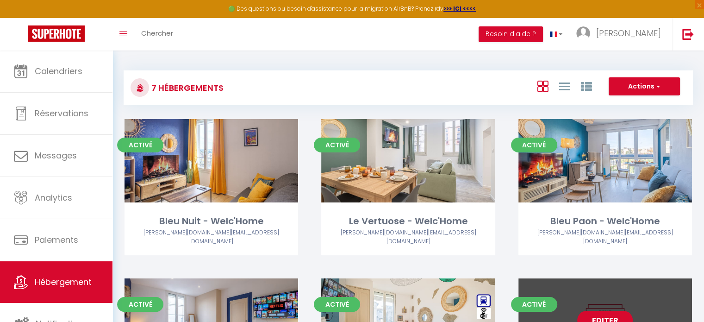
click at [595, 311] on link "Editer" at bounding box center [606, 320] width 56 height 19
select select "3"
select select "2"
select select "1"
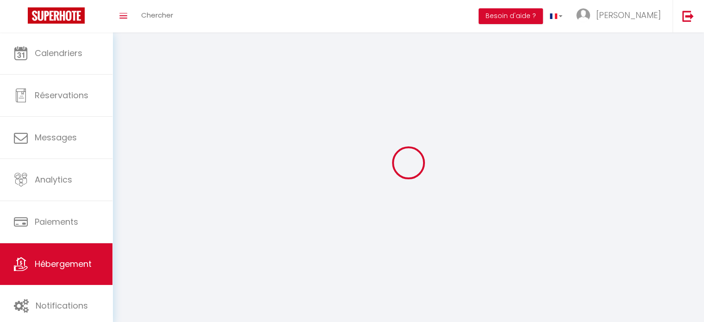
select select
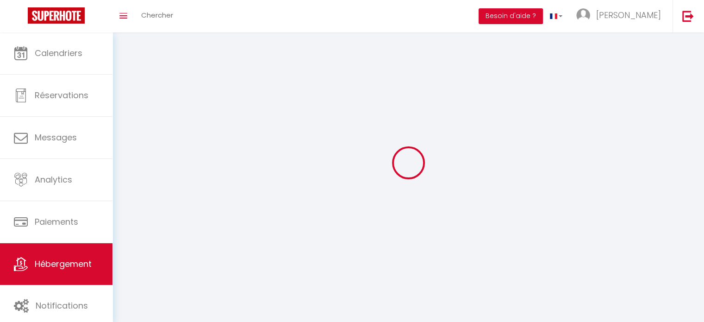
checkbox input "false"
select select
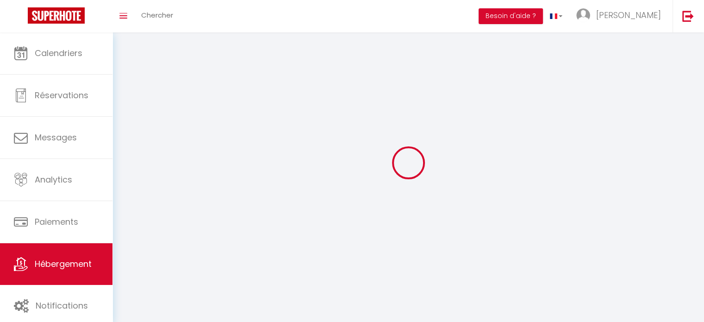
select select
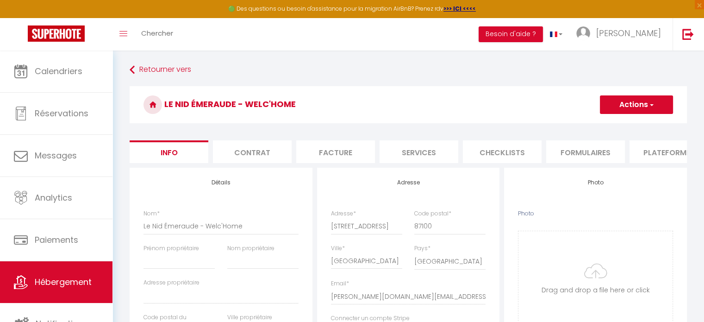
click at [652, 153] on li "Plateformes" at bounding box center [669, 151] width 79 height 23
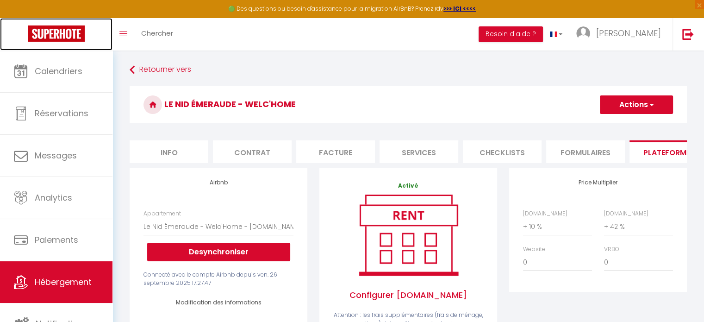
click at [59, 28] on img at bounding box center [56, 33] width 57 height 16
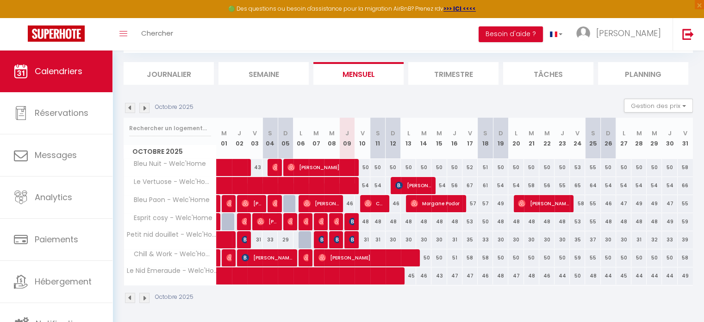
scroll to position [2, 0]
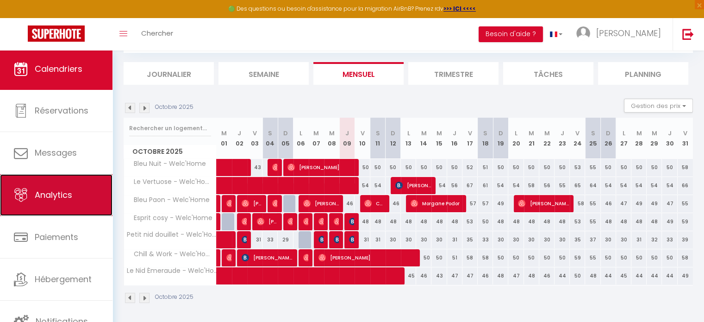
click at [69, 195] on span "Analytics" at bounding box center [54, 195] width 38 height 12
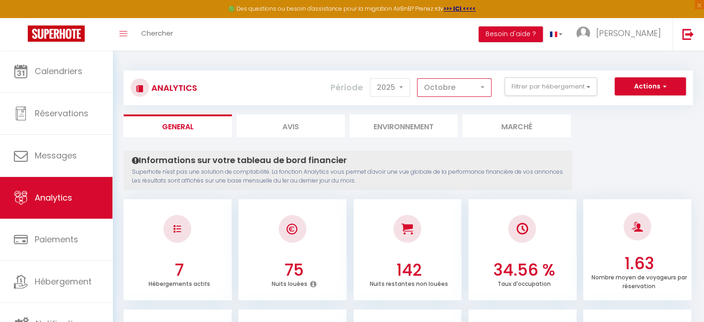
click at [460, 79] on select "Janvier Février Mars Avril Mai Juin Juillet Août Septembre Octobre Novembre Déc…" at bounding box center [454, 87] width 75 height 19
click at [418, 78] on select "Janvier Février Mars Avril Mai Juin Juillet Août Septembre Octobre Novembre Déc…" at bounding box center [454, 87] width 75 height 19
